Goal: Task Accomplishment & Management: Complete application form

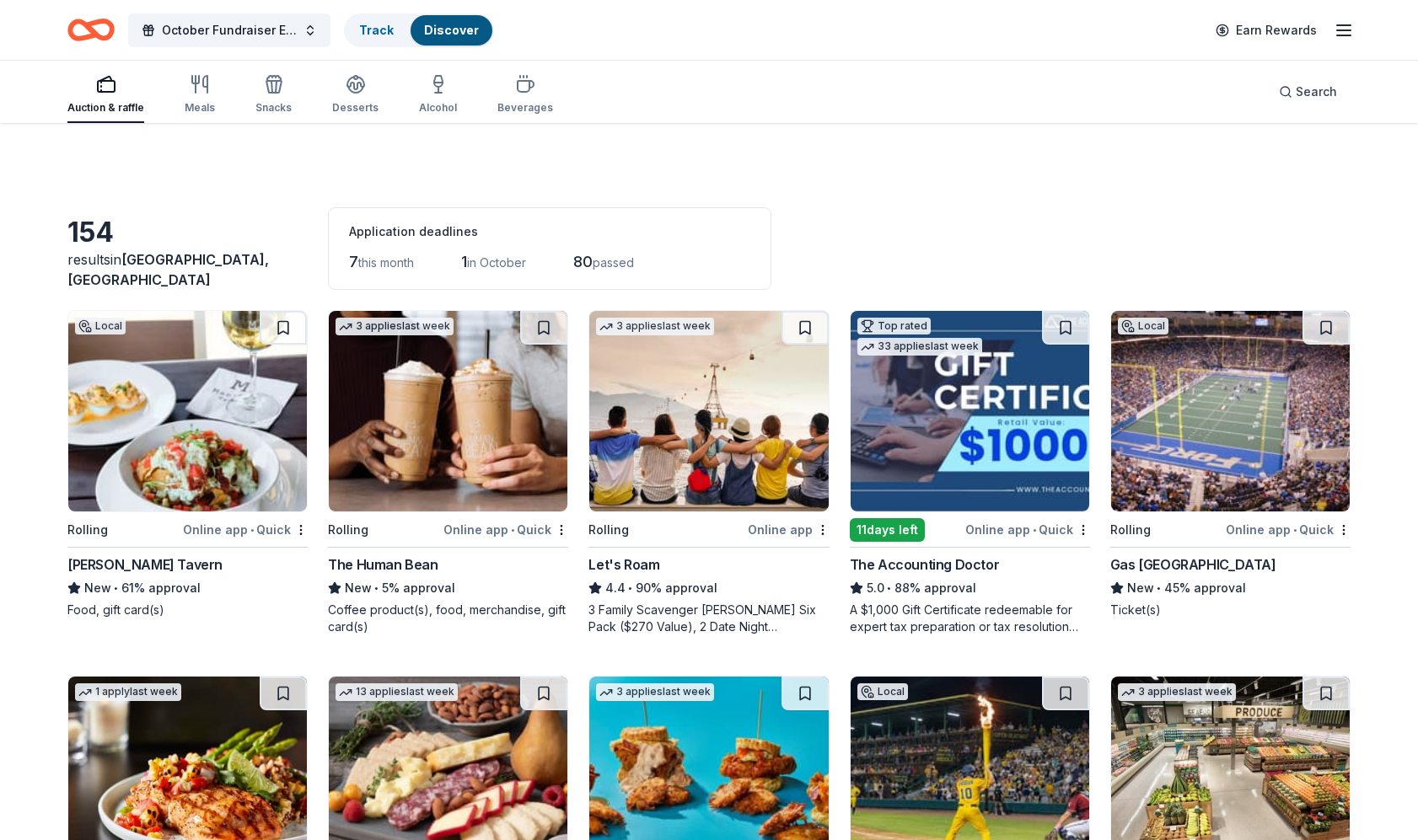
scroll to position [287, 0]
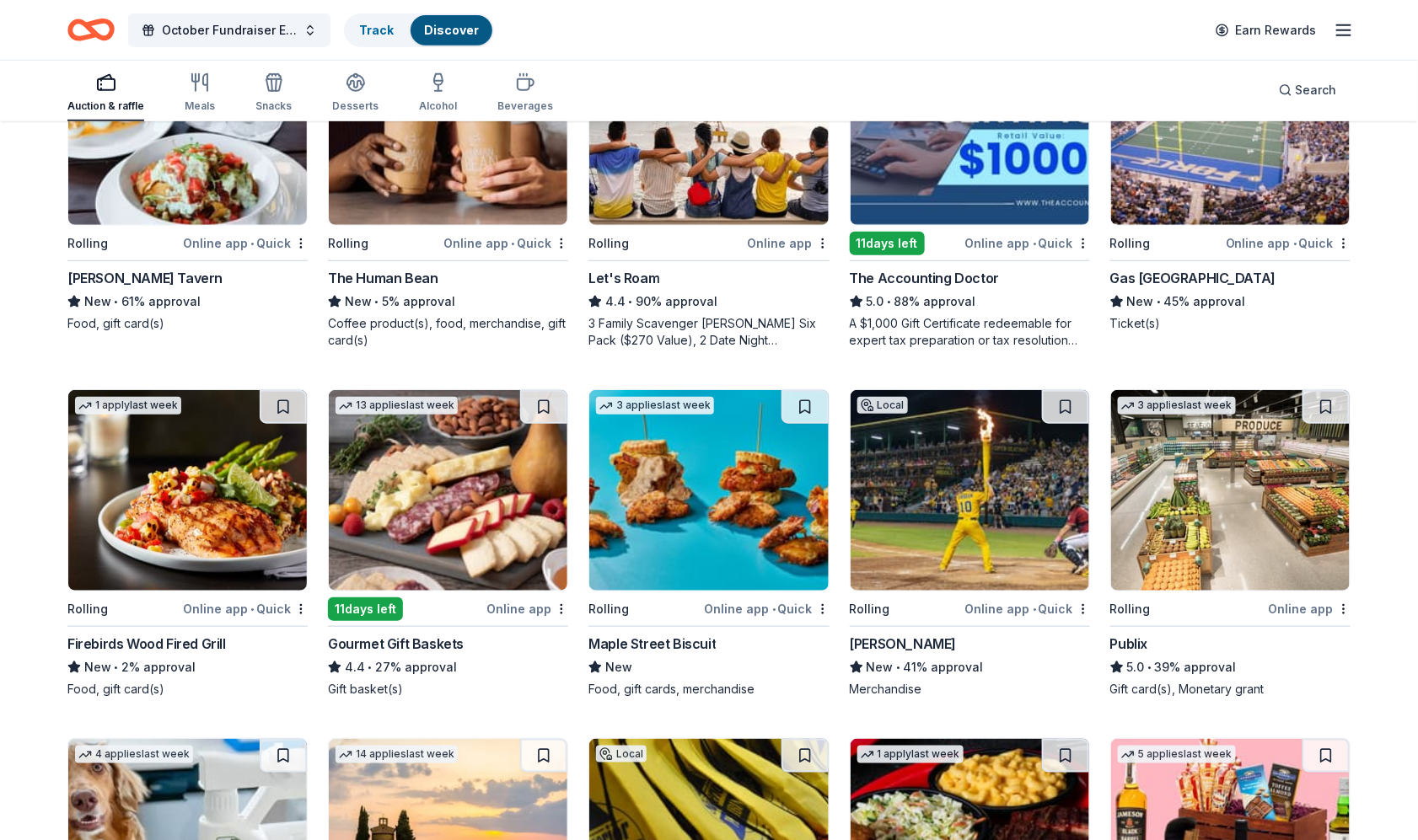
click at [1263, 530] on img at bounding box center [1230, 490] width 238 height 201
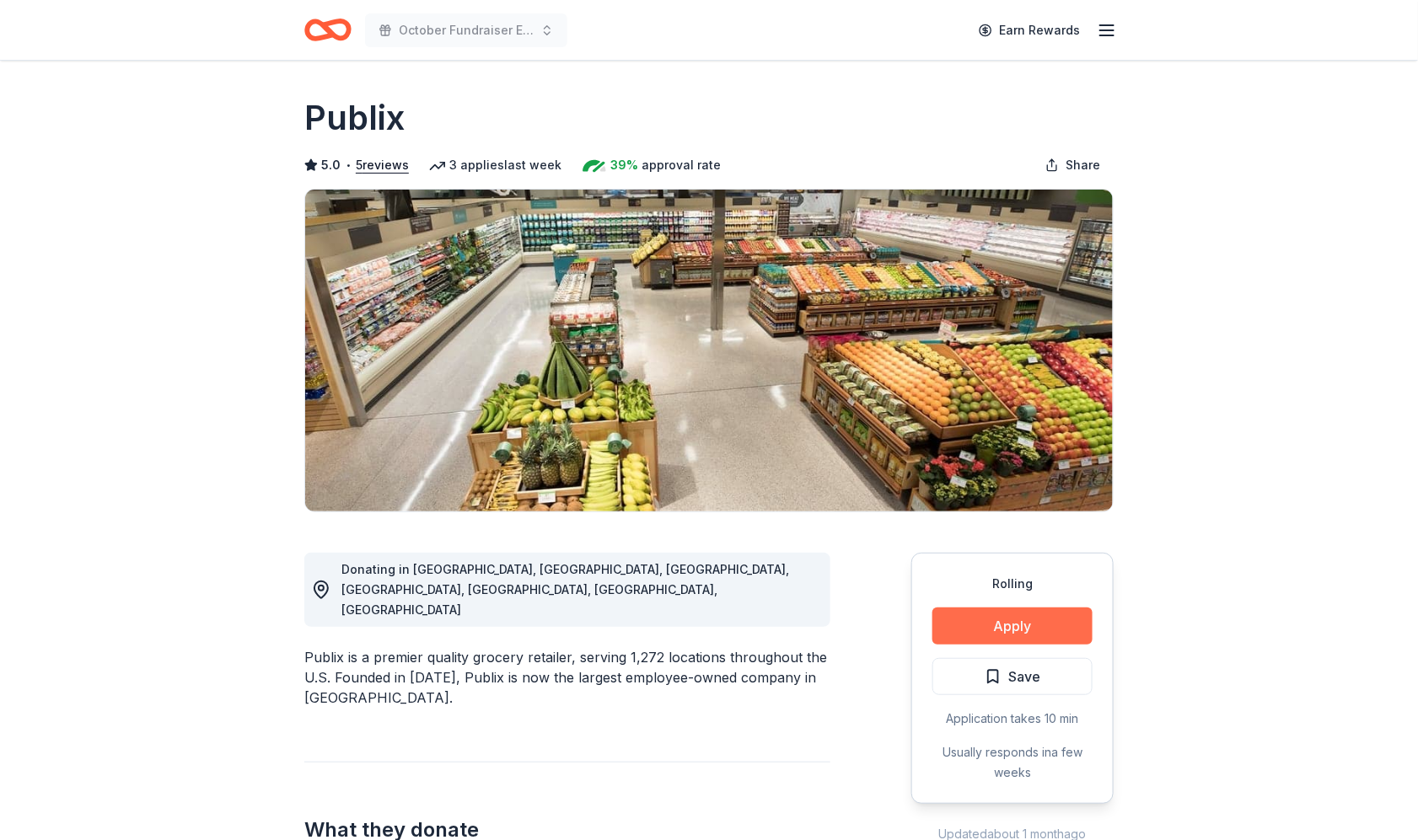
click at [1035, 623] on button "Apply" at bounding box center [1011, 625] width 160 height 37
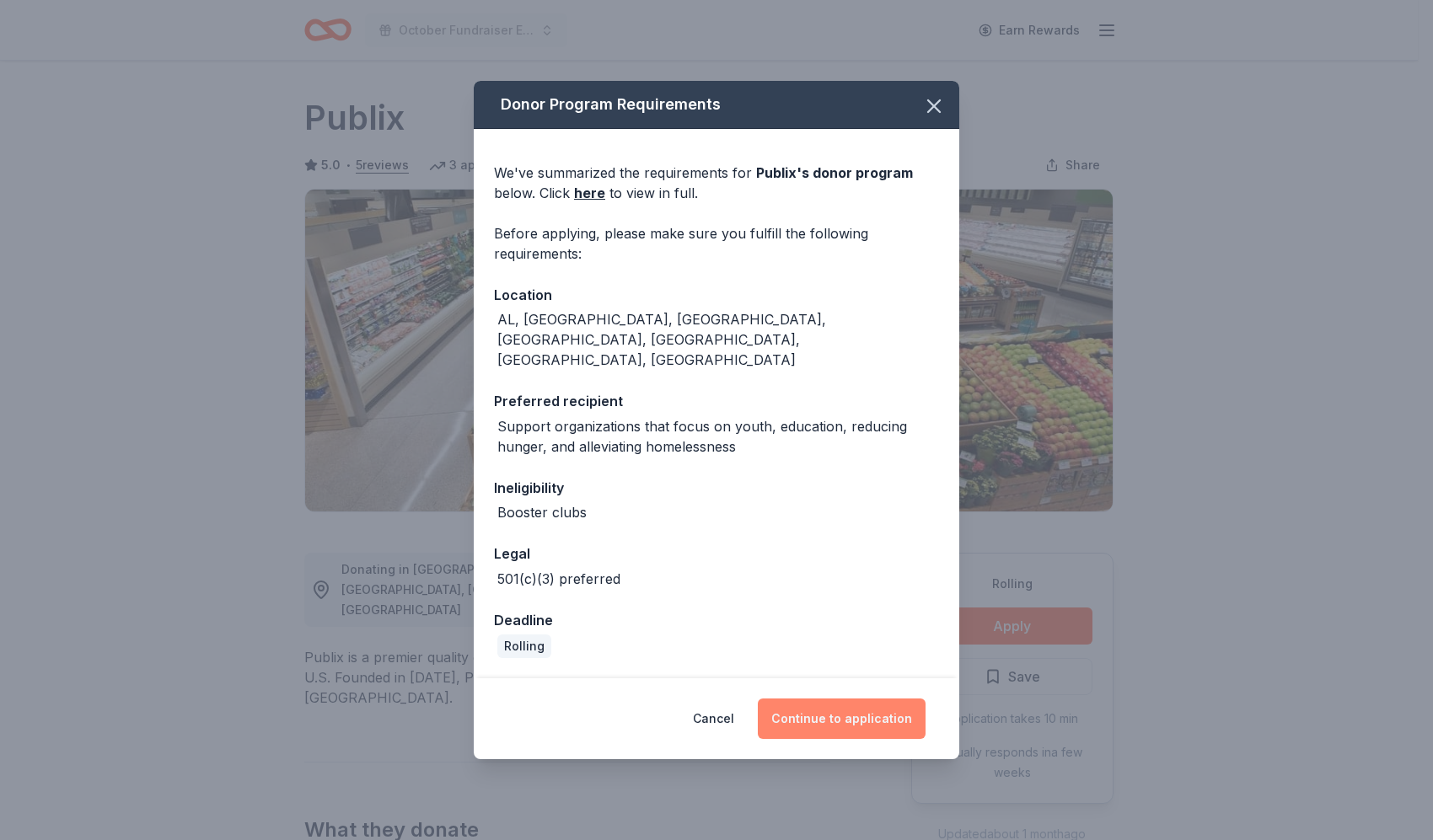
click at [879, 699] on button "Continue to application" at bounding box center [841, 719] width 167 height 41
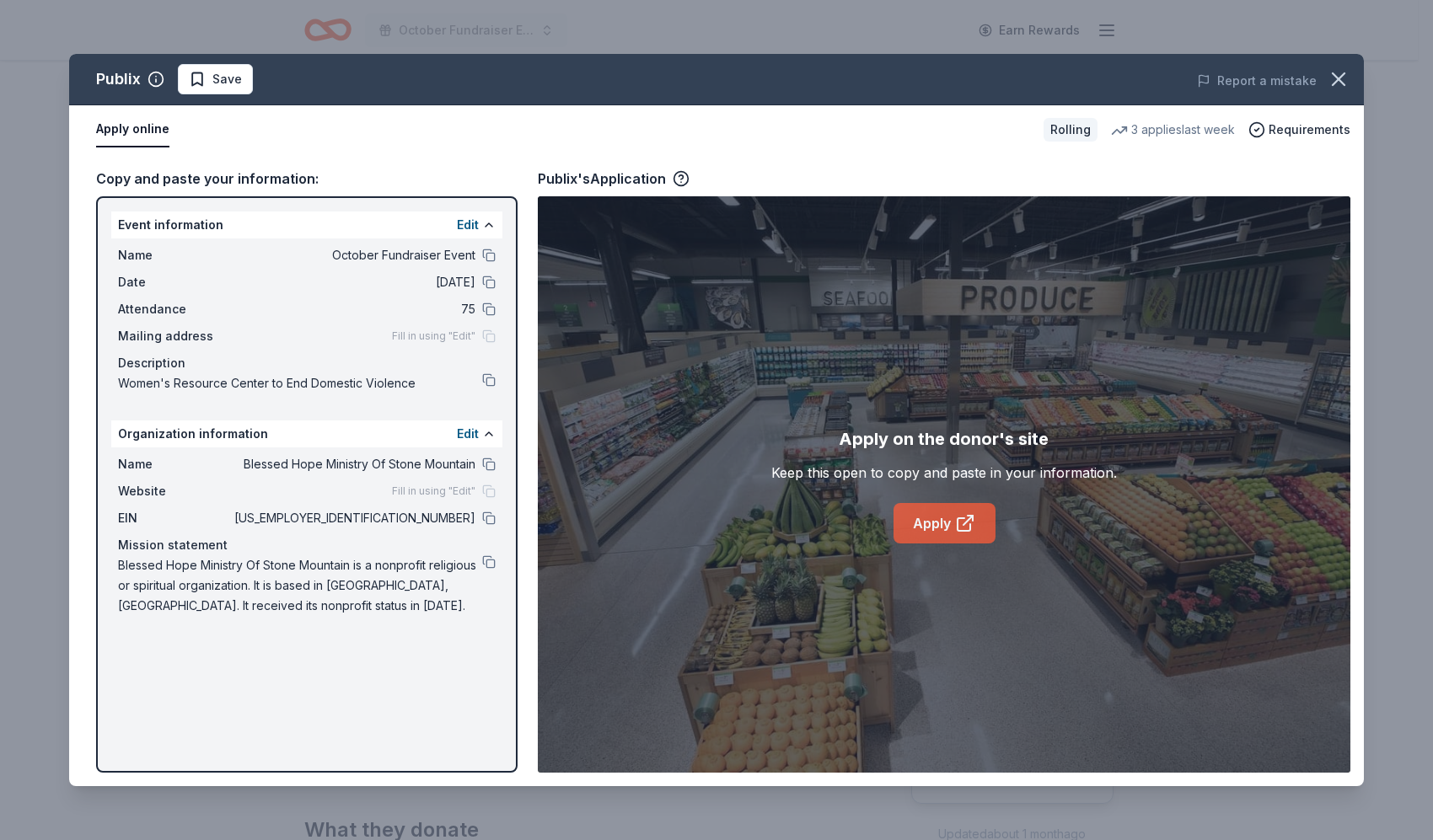
click at [954, 518] on icon at bounding box center [964, 523] width 20 height 20
